Goal: Information Seeking & Learning: Learn about a topic

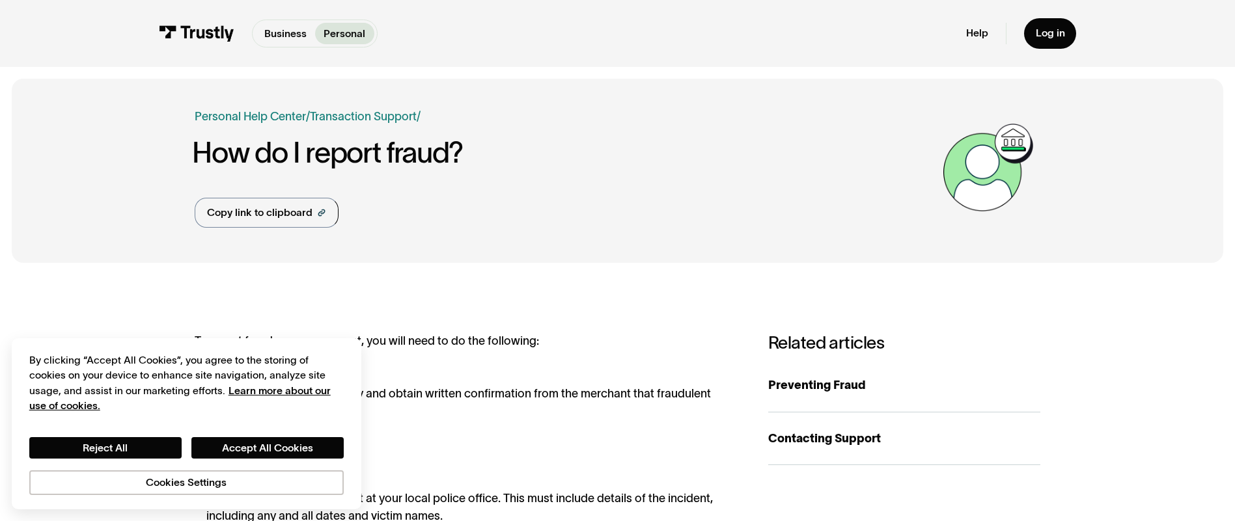
scroll to position [450, 0]
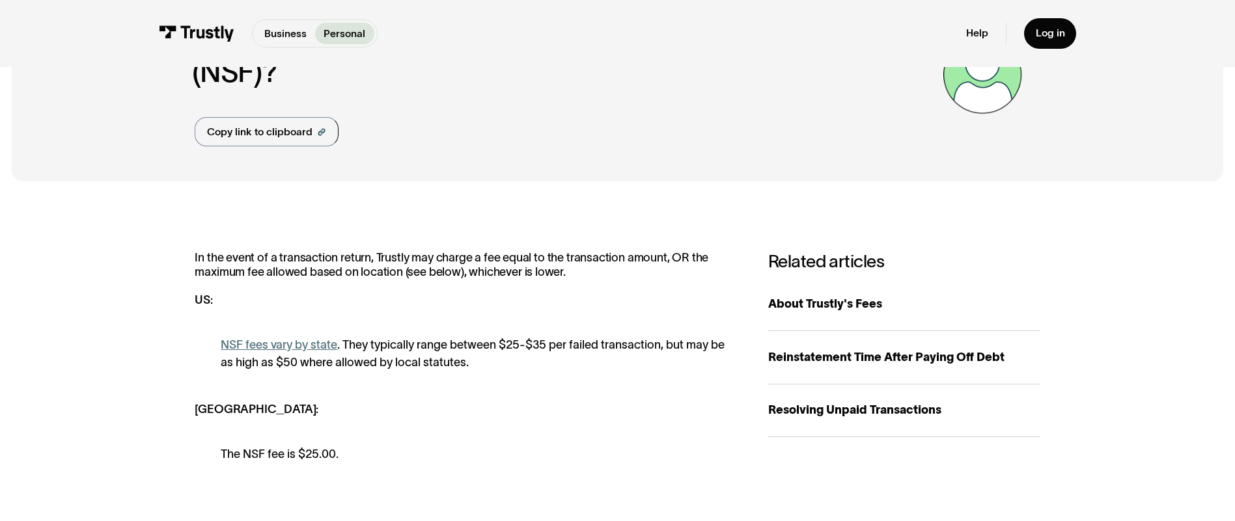
scroll to position [109, 0]
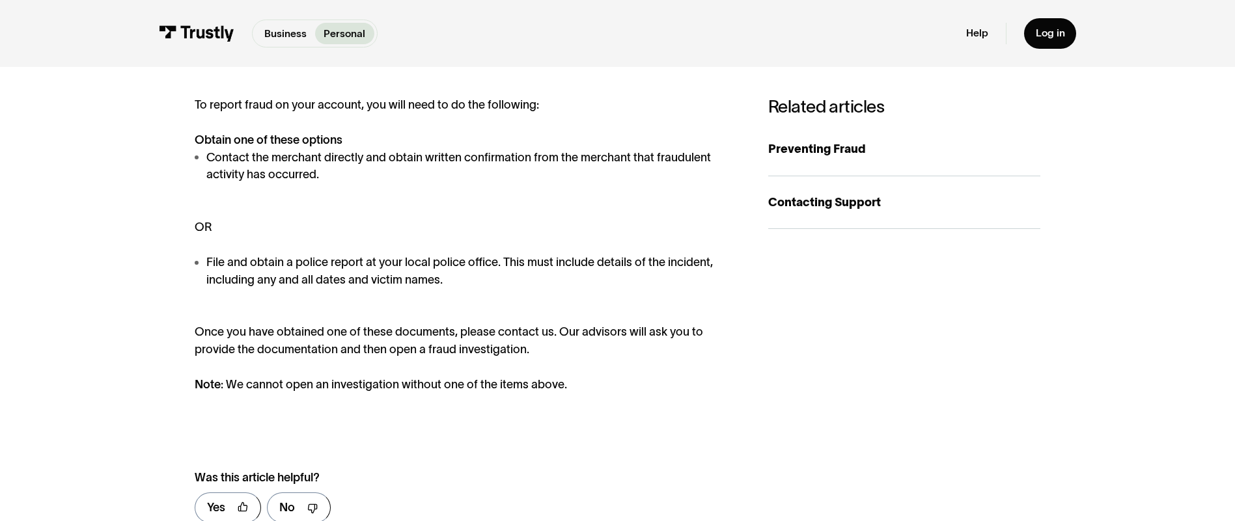
scroll to position [237, 0]
